Goal: Transaction & Acquisition: Purchase product/service

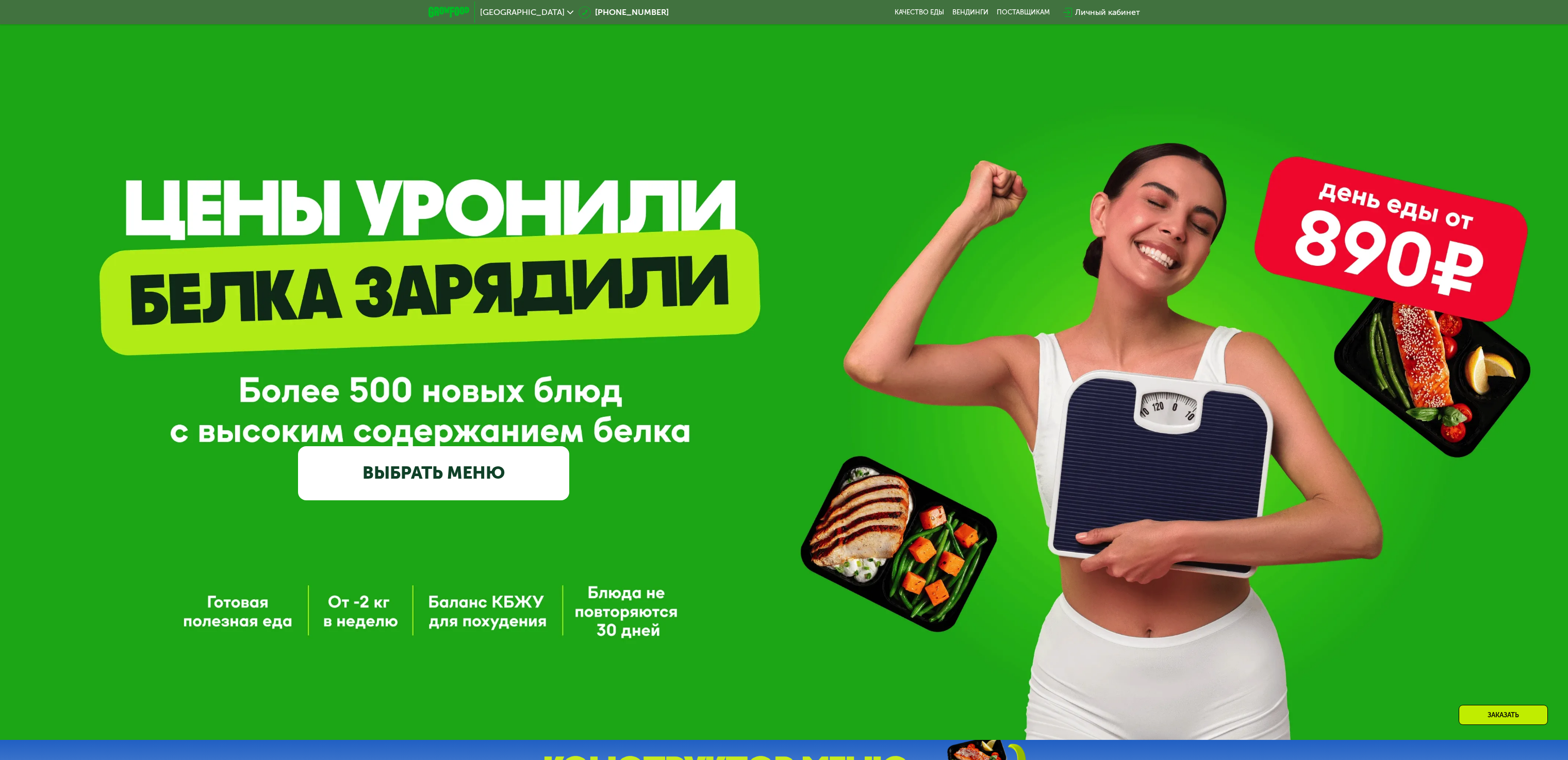
scroll to position [619, 0]
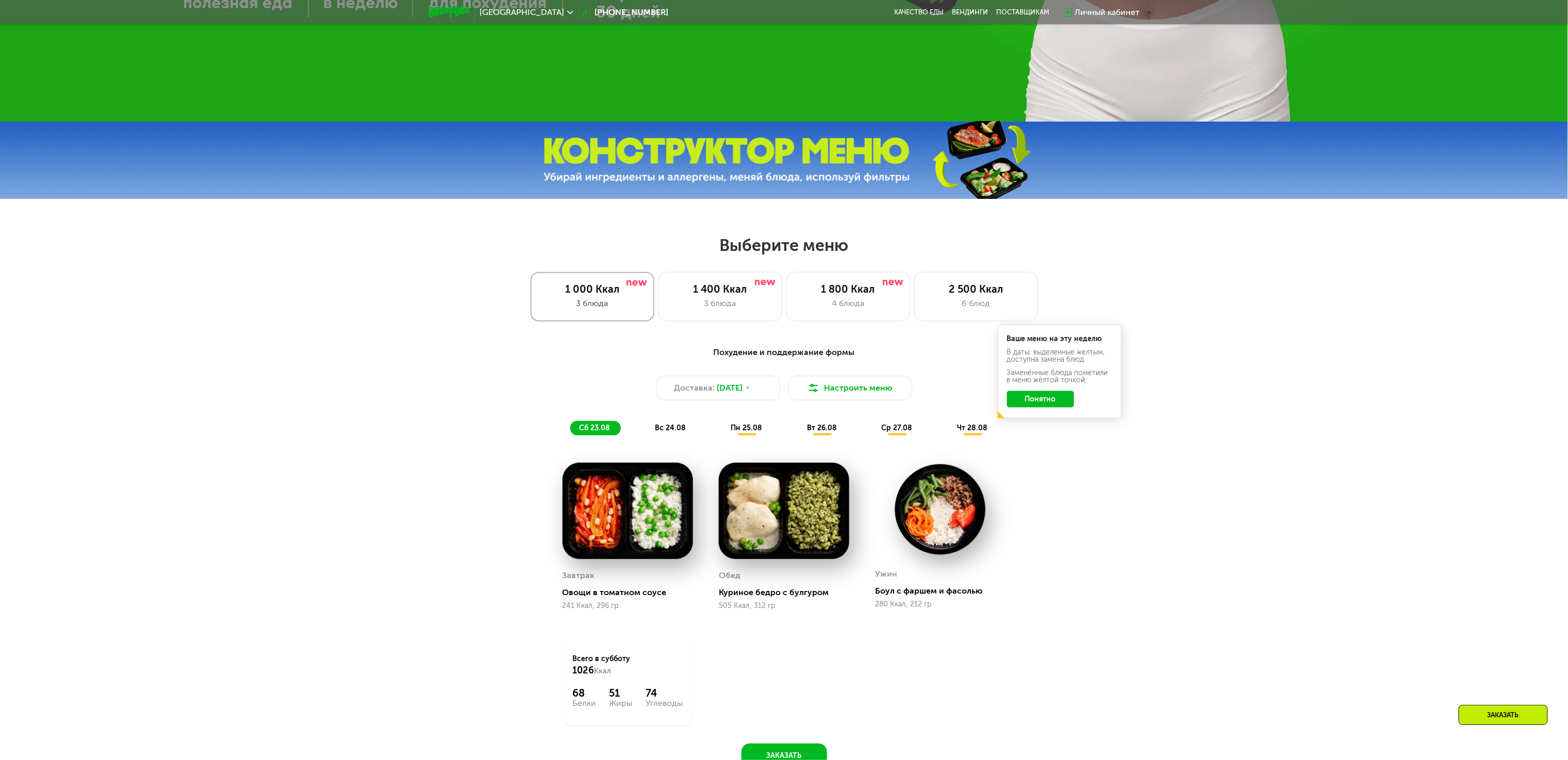
scroll to position [722, 0]
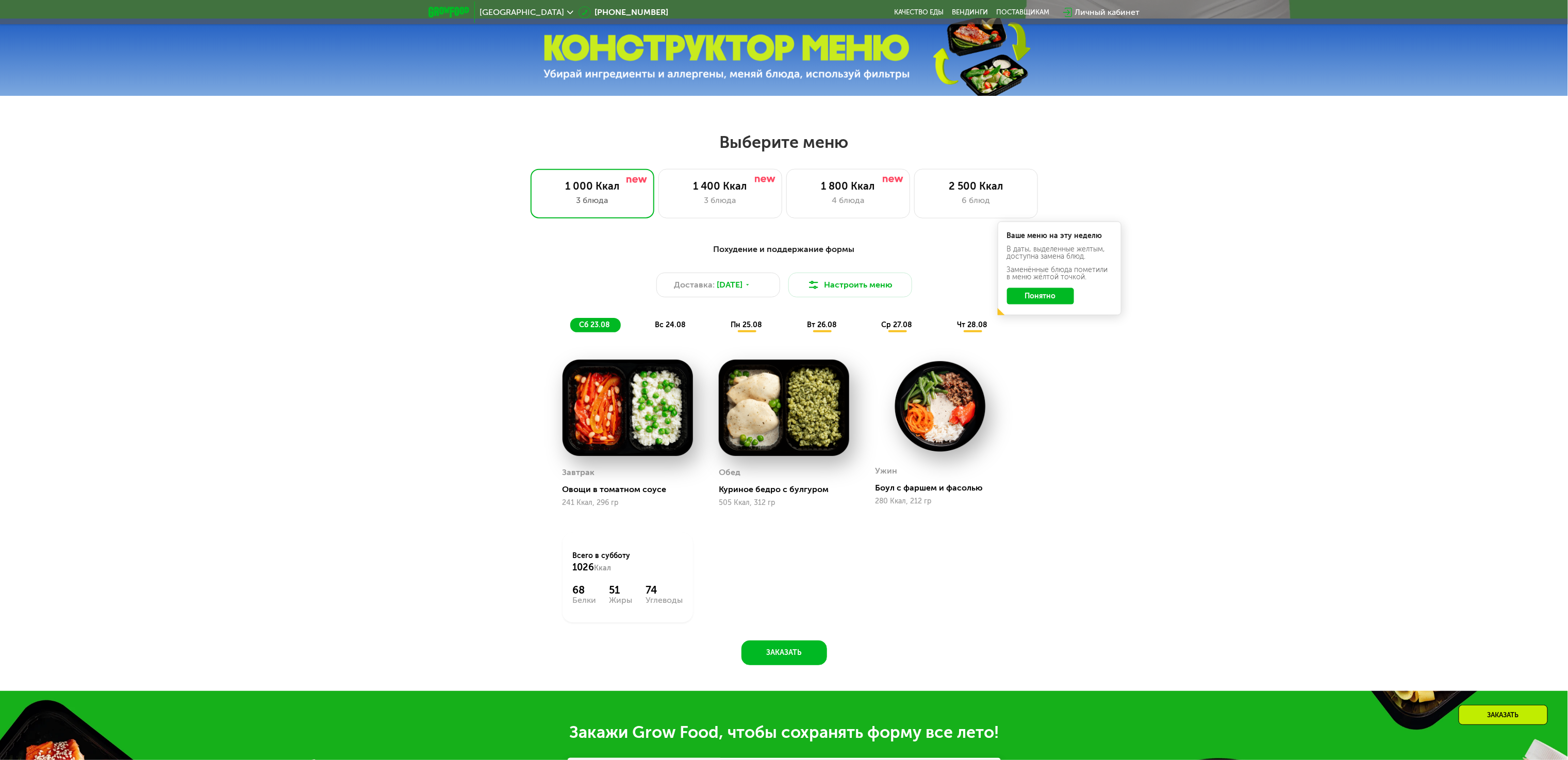
click at [684, 329] on span "вс 24.08" at bounding box center [670, 325] width 31 height 9
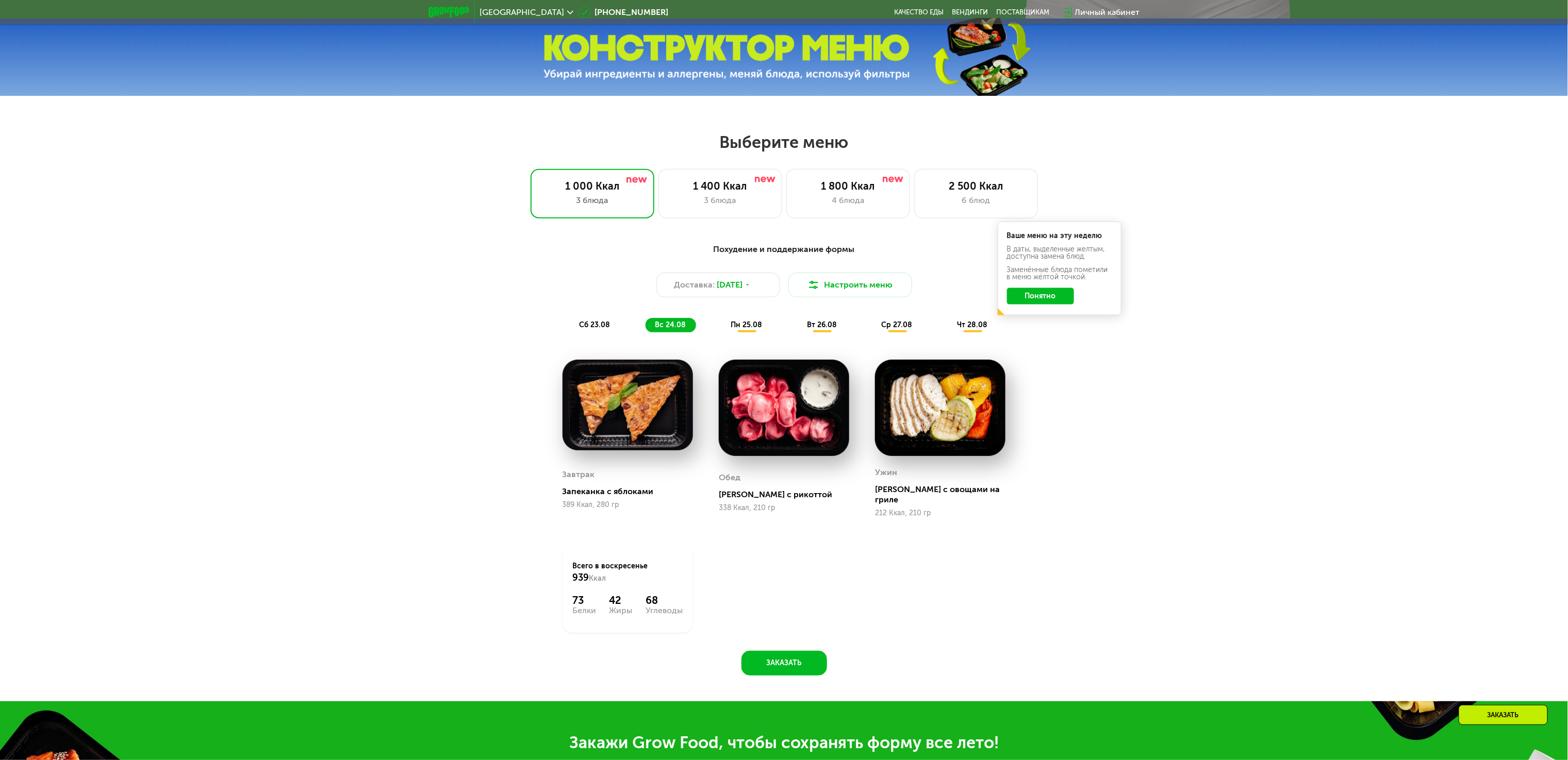
click at [748, 327] on span "пн 25.08" at bounding box center [746, 325] width 32 height 9
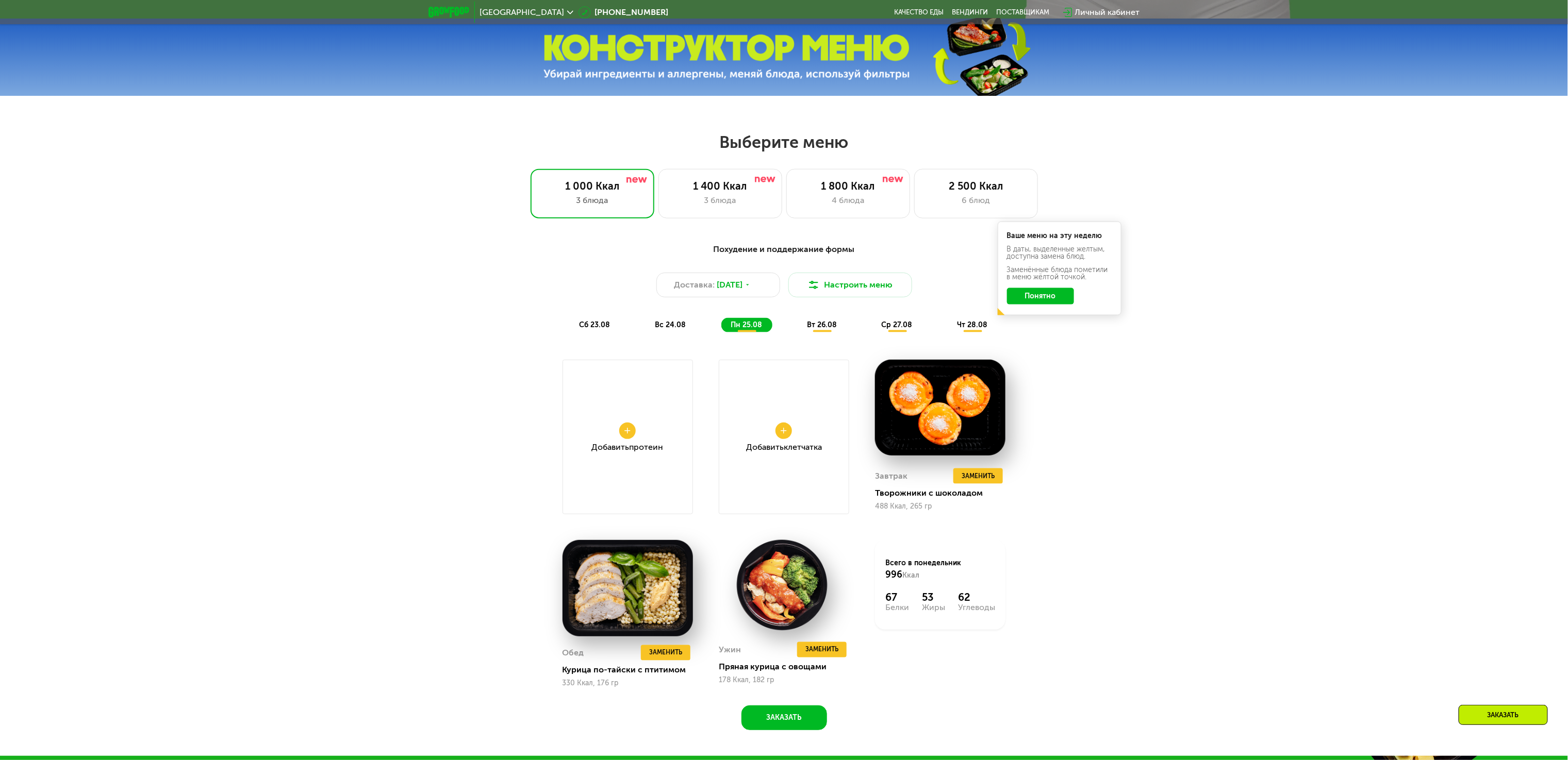
click at [872, 332] on div "вт 26.08" at bounding box center [897, 326] width 51 height 15
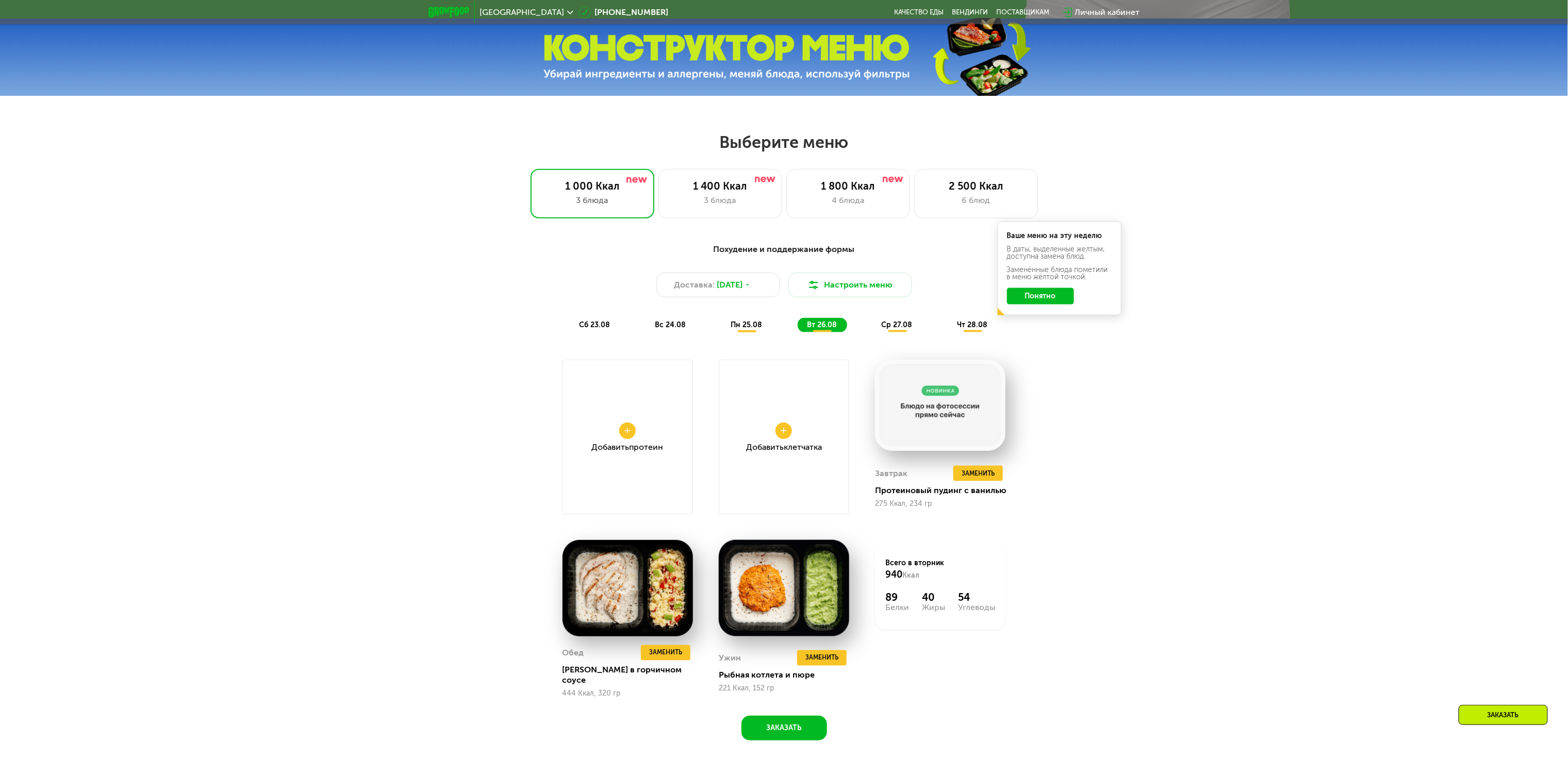
click at [890, 329] on span "ср 27.08" at bounding box center [897, 325] width 31 height 9
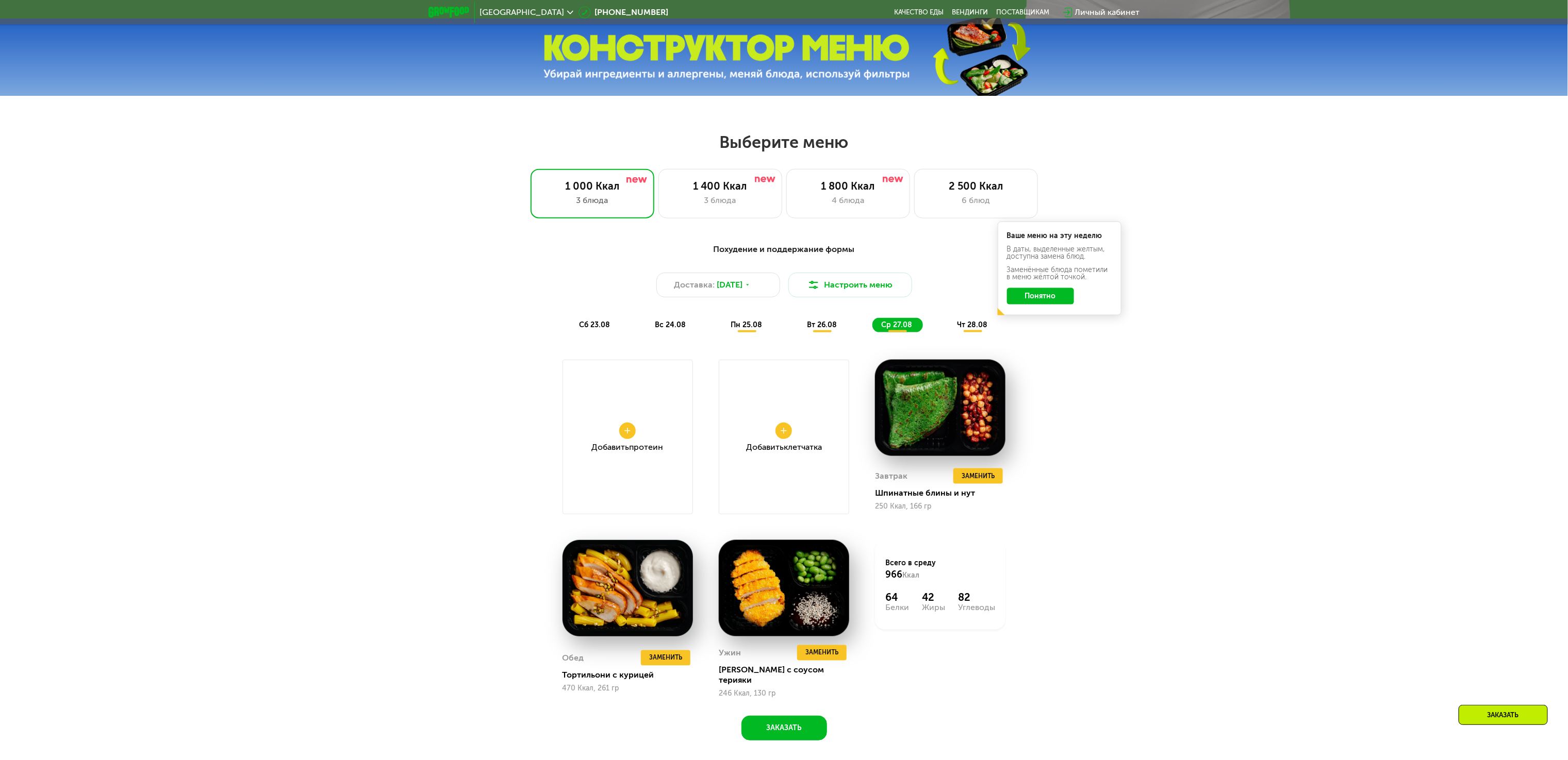
click at [971, 329] on span "чт 28.08" at bounding box center [972, 325] width 30 height 9
